Goal: Task Accomplishment & Management: Complete application form

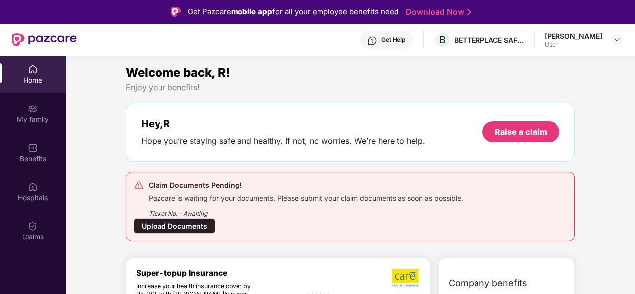
click at [159, 219] on div "Upload Documents" at bounding box center [174, 226] width 81 height 15
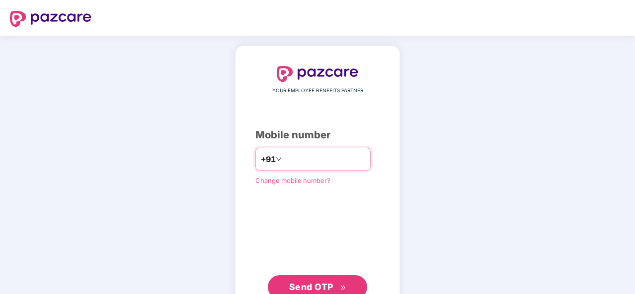
click at [298, 157] on input "number" at bounding box center [324, 159] width 81 height 16
type input "**********"
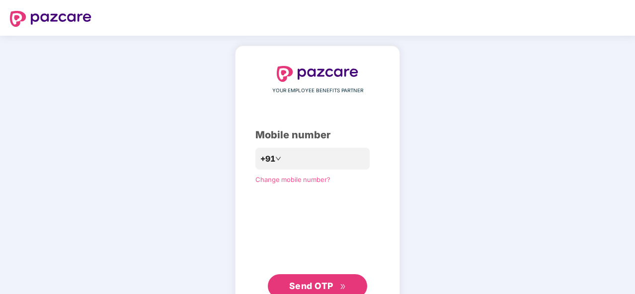
click at [328, 286] on span "Send OTP" at bounding box center [311, 286] width 44 height 10
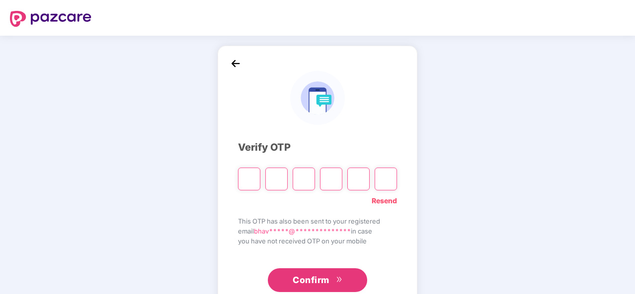
type input "*"
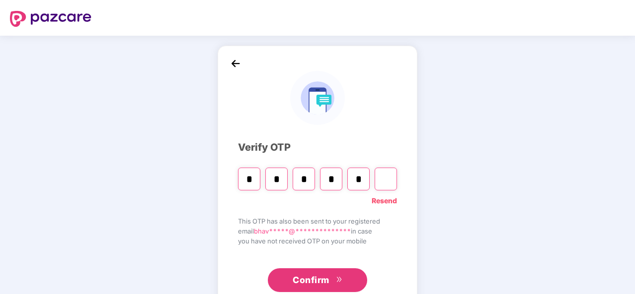
type input "*"
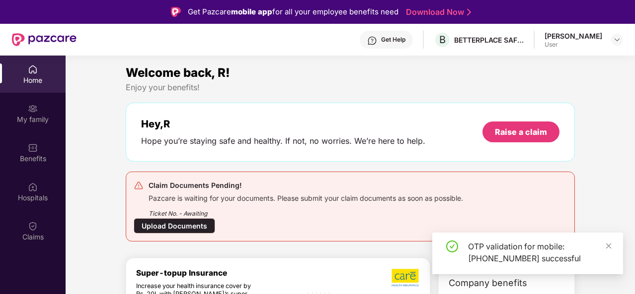
scroll to position [35, 0]
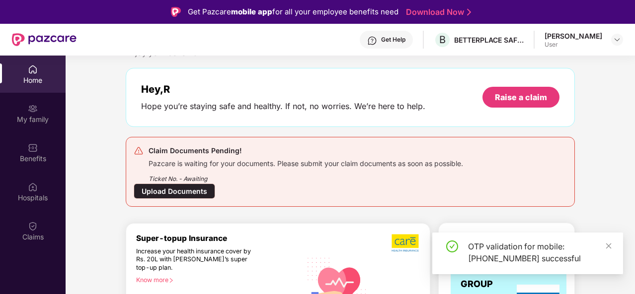
click at [176, 189] on div "Upload Documents" at bounding box center [174, 191] width 81 height 15
